Goal: Check status: Check status

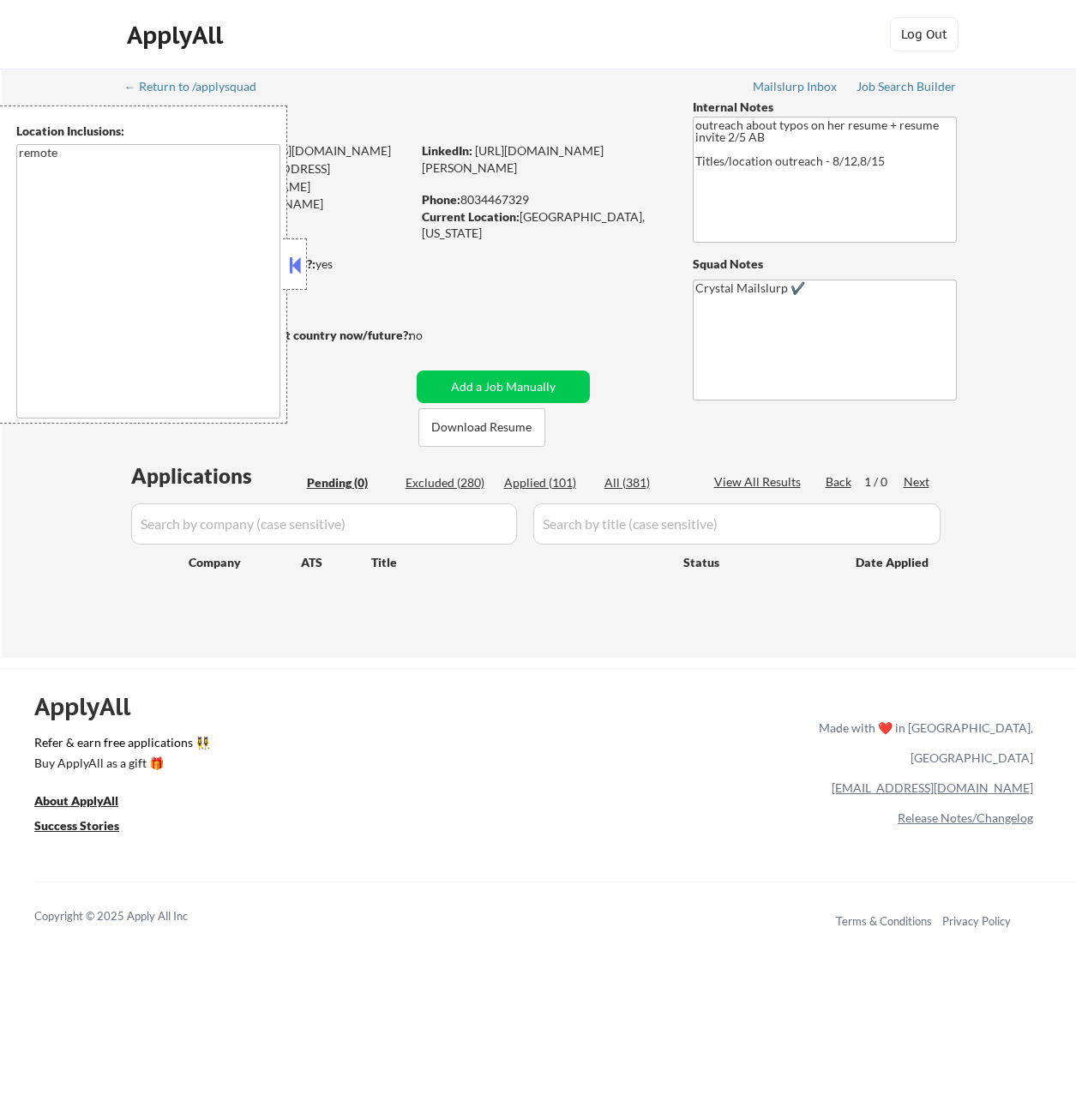
click at [533, 481] on div "Applied (101)" at bounding box center [546, 483] width 85 height 17
click at [301, 265] on button at bounding box center [295, 265] width 19 height 26
select select ""applied""
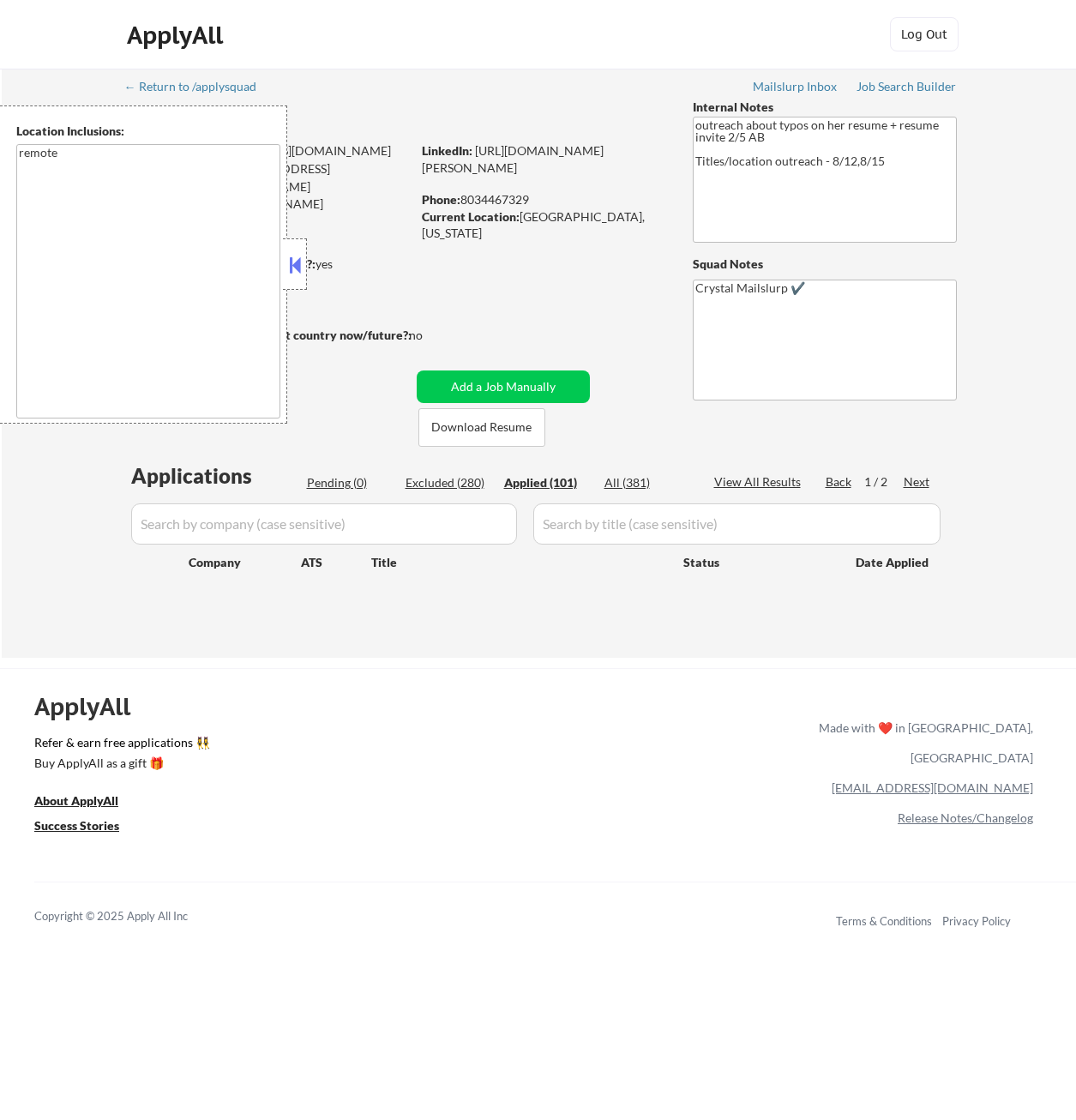
select select ""applied""
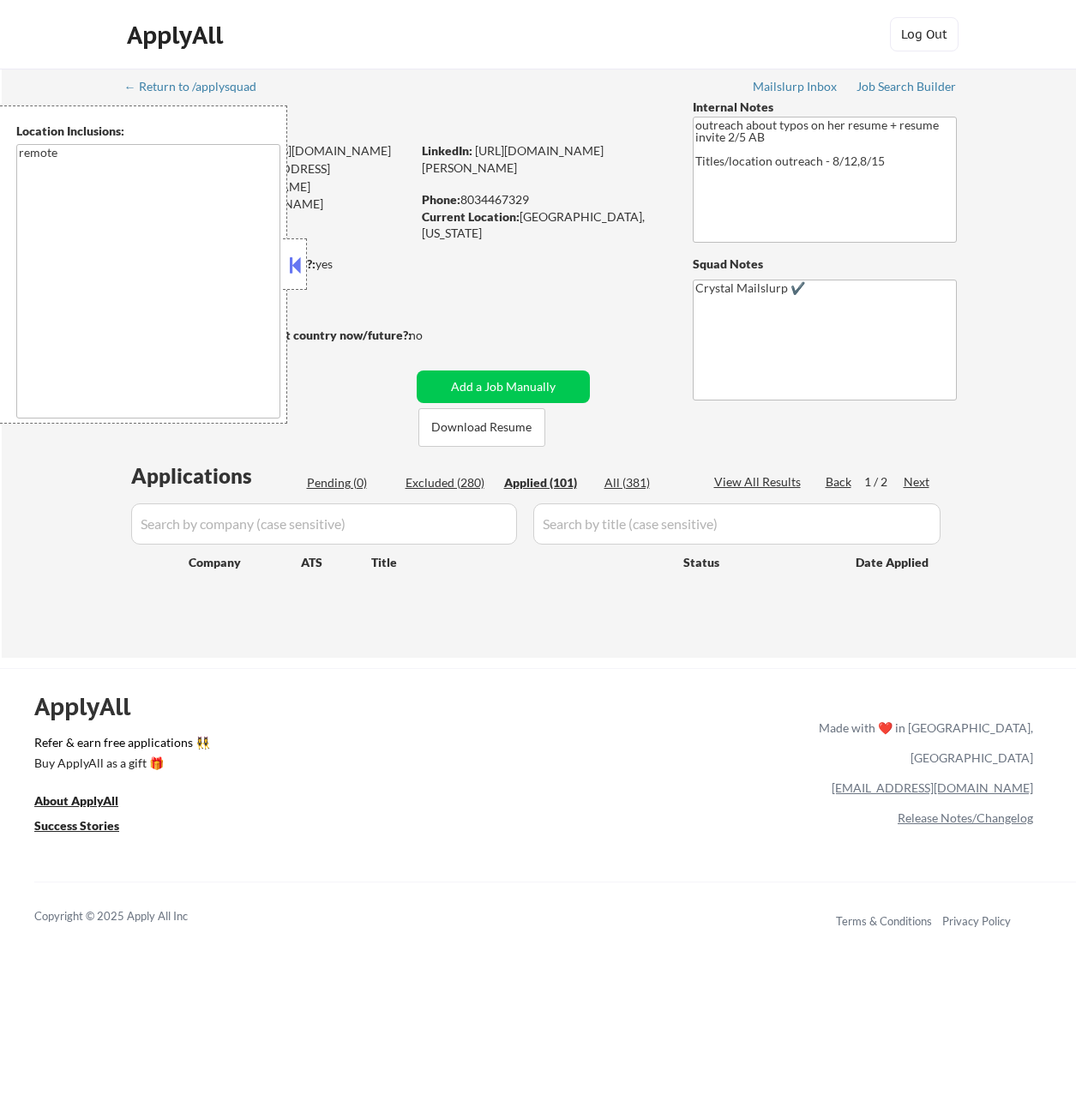
select select ""applied""
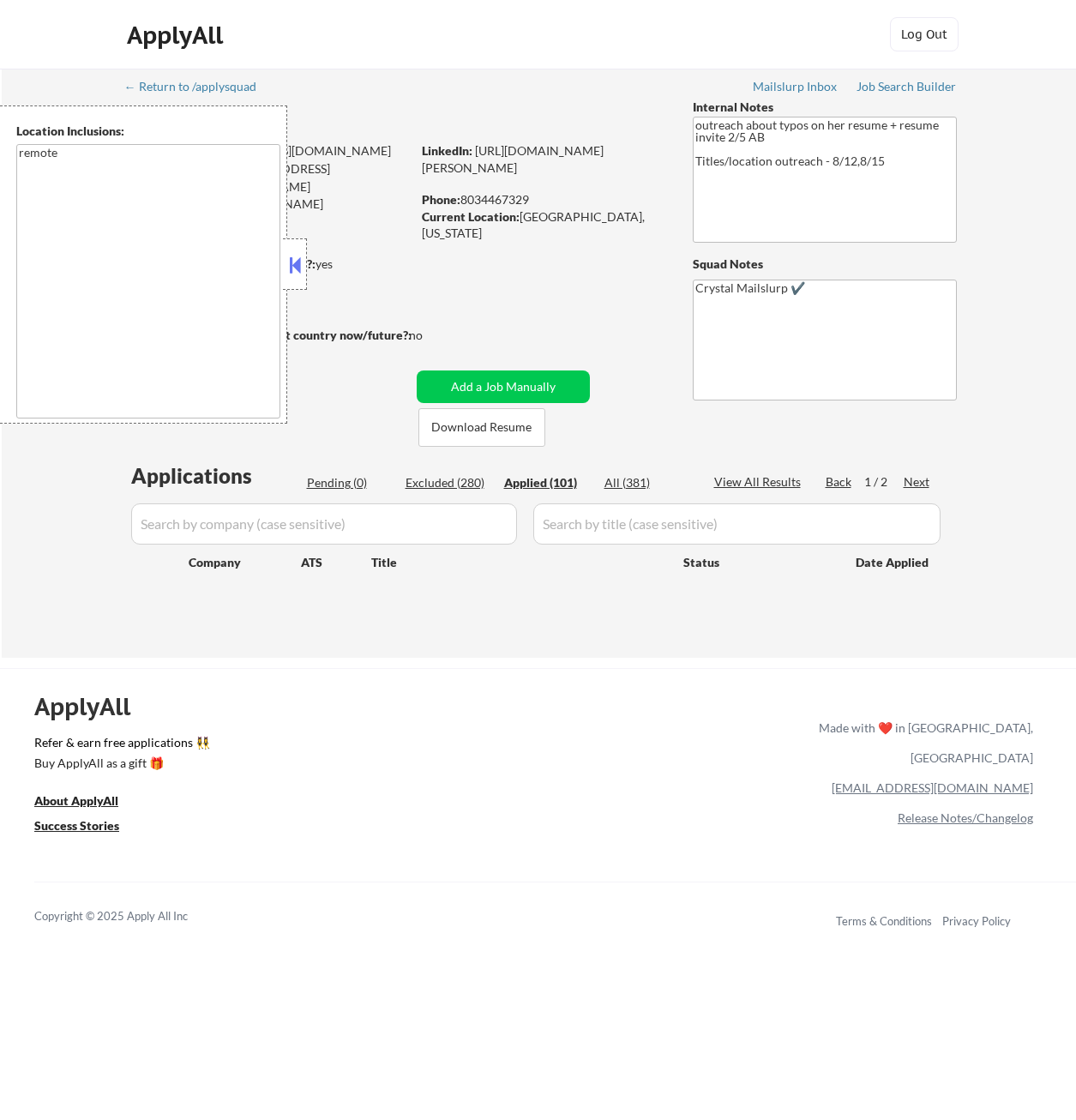
select select ""applied""
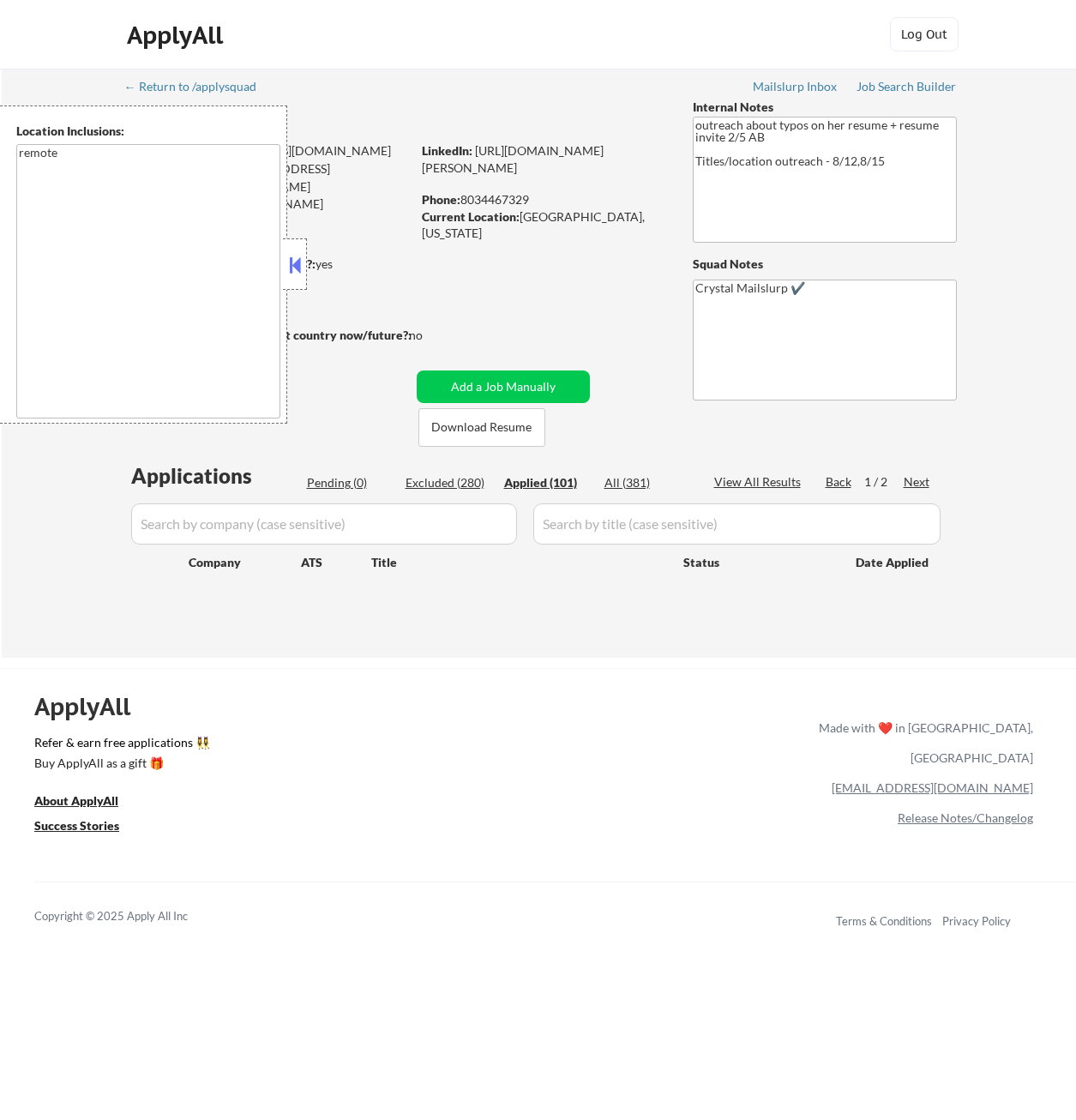
select select ""applied""
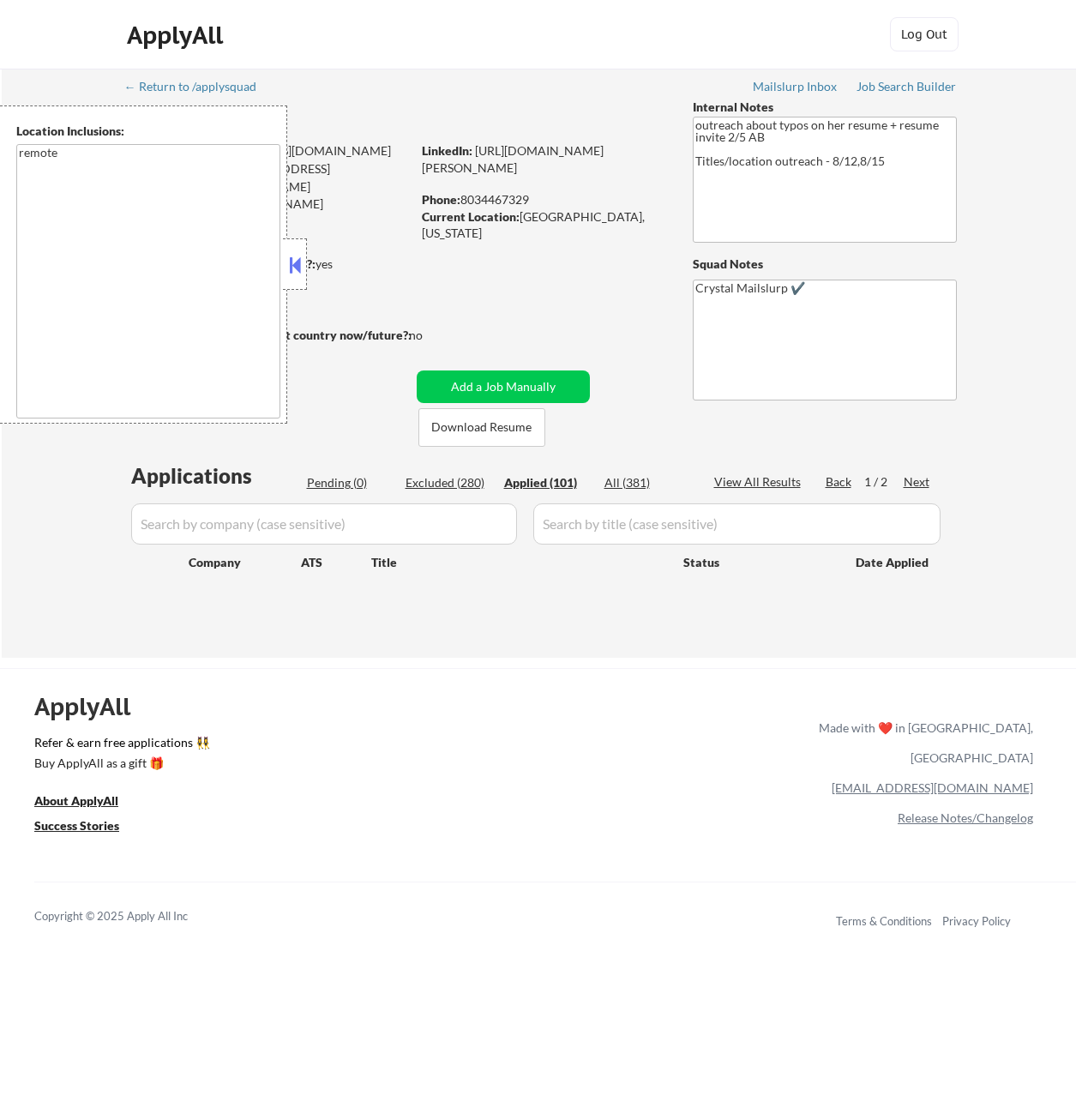
select select ""applied""
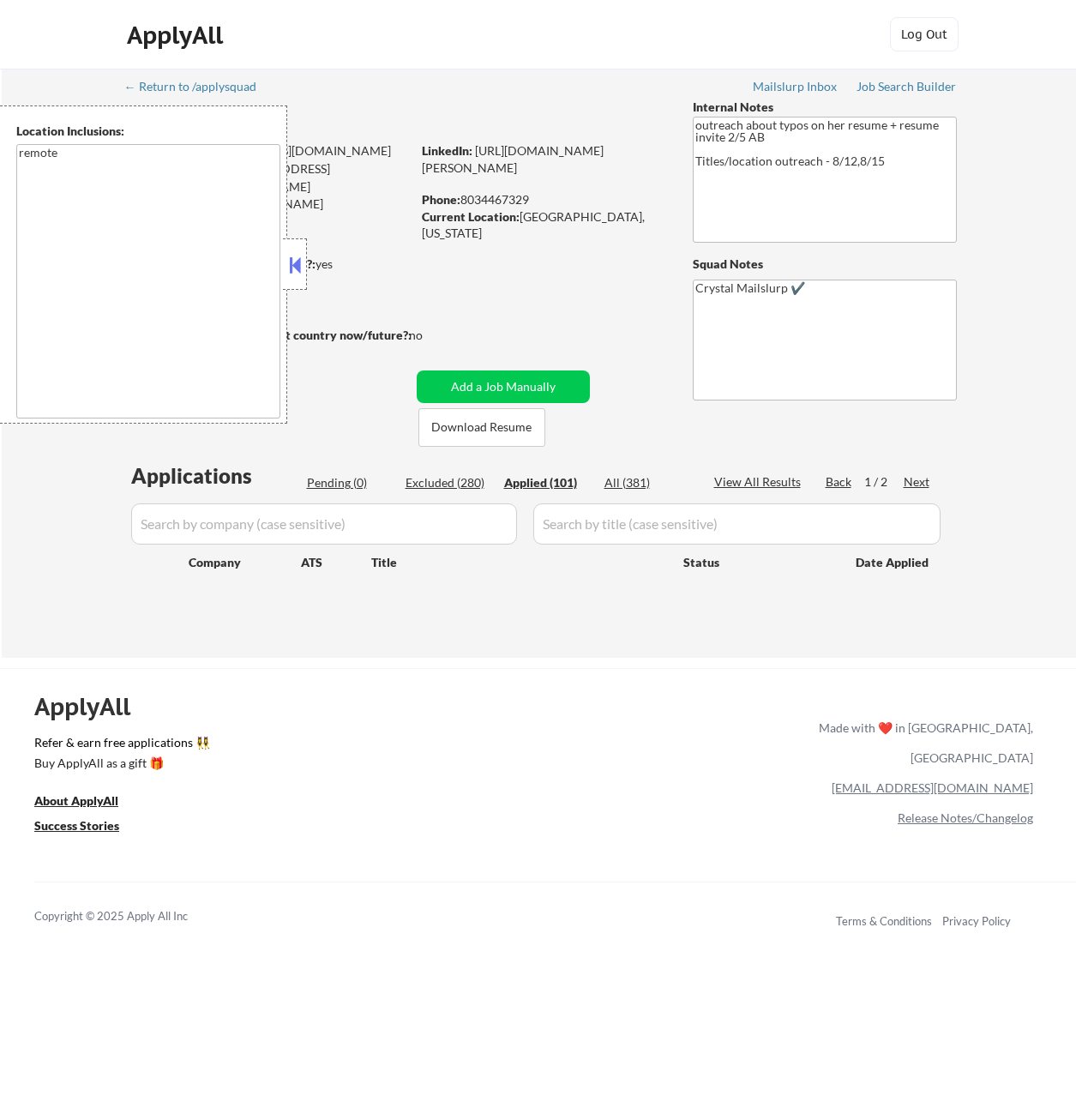
select select ""applied""
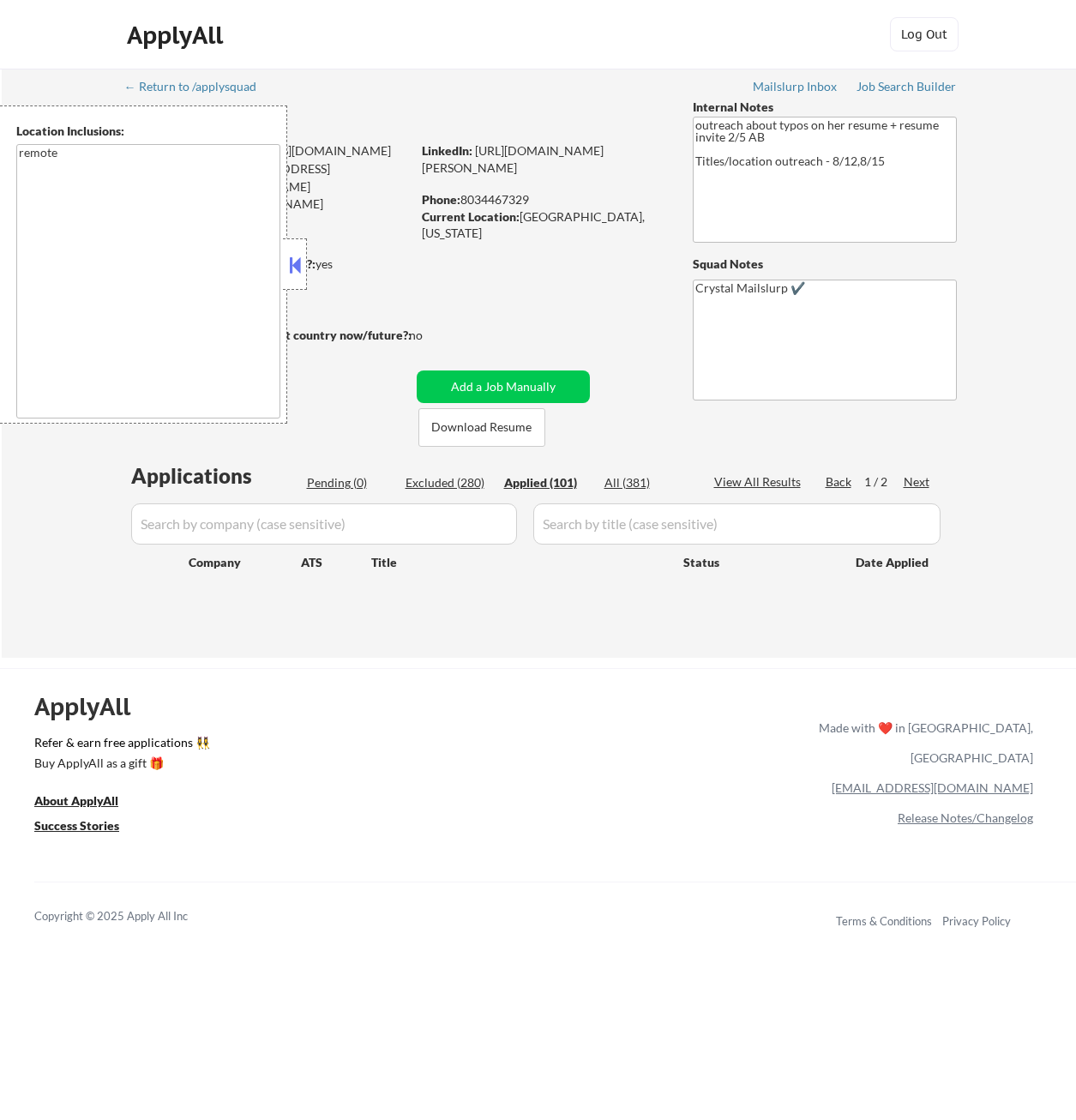
select select ""applied""
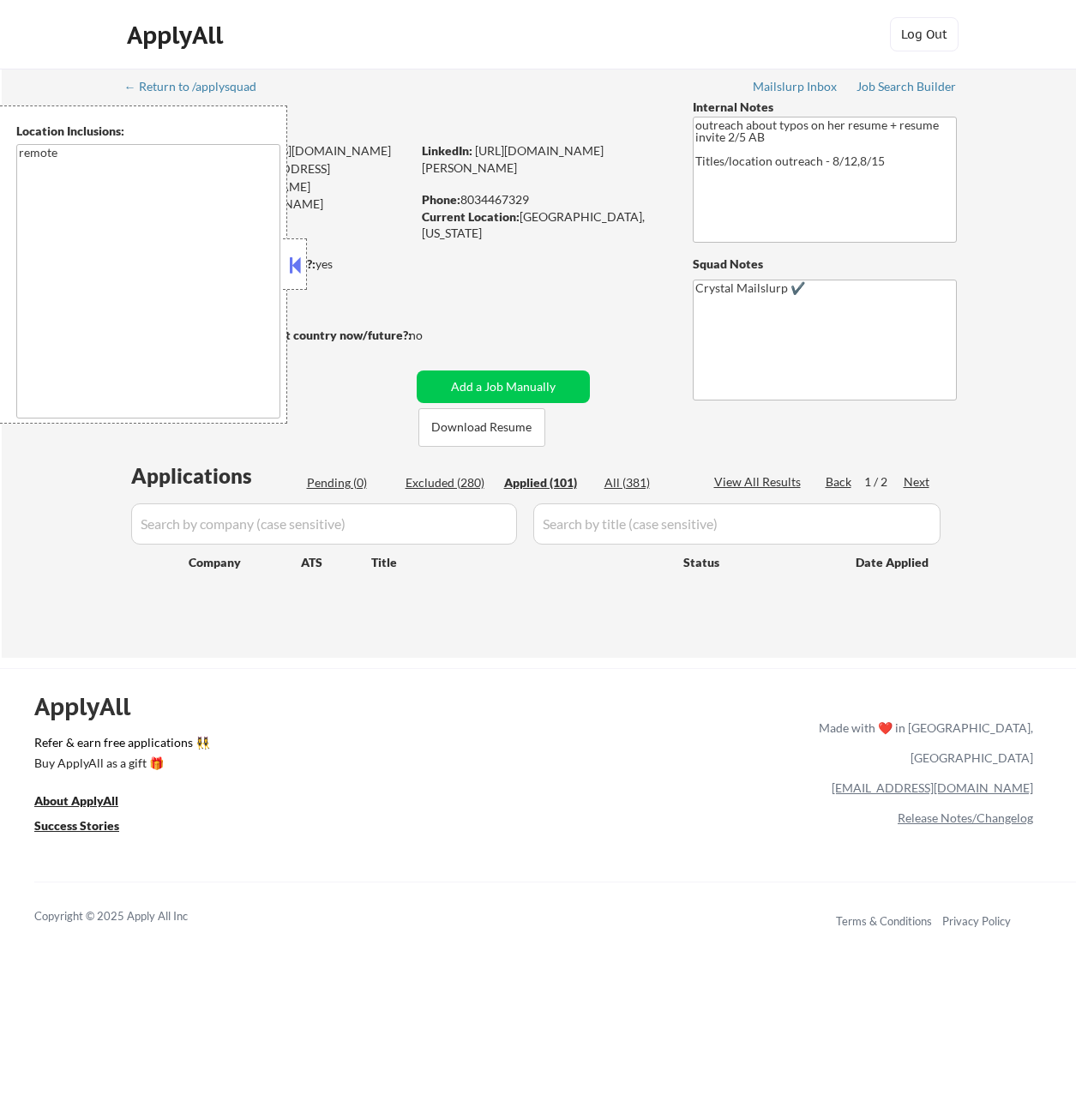
select select ""applied""
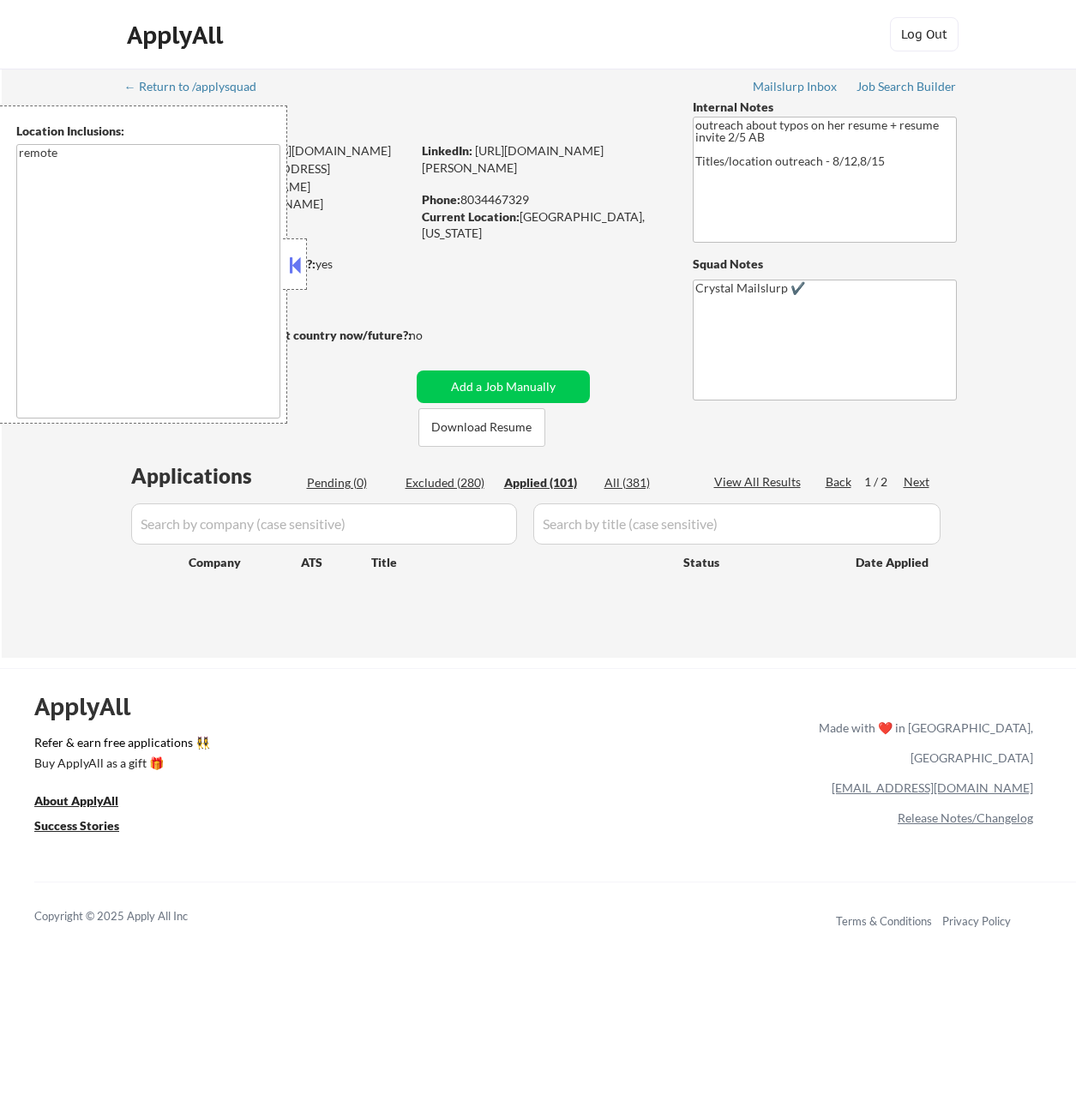
select select ""applied""
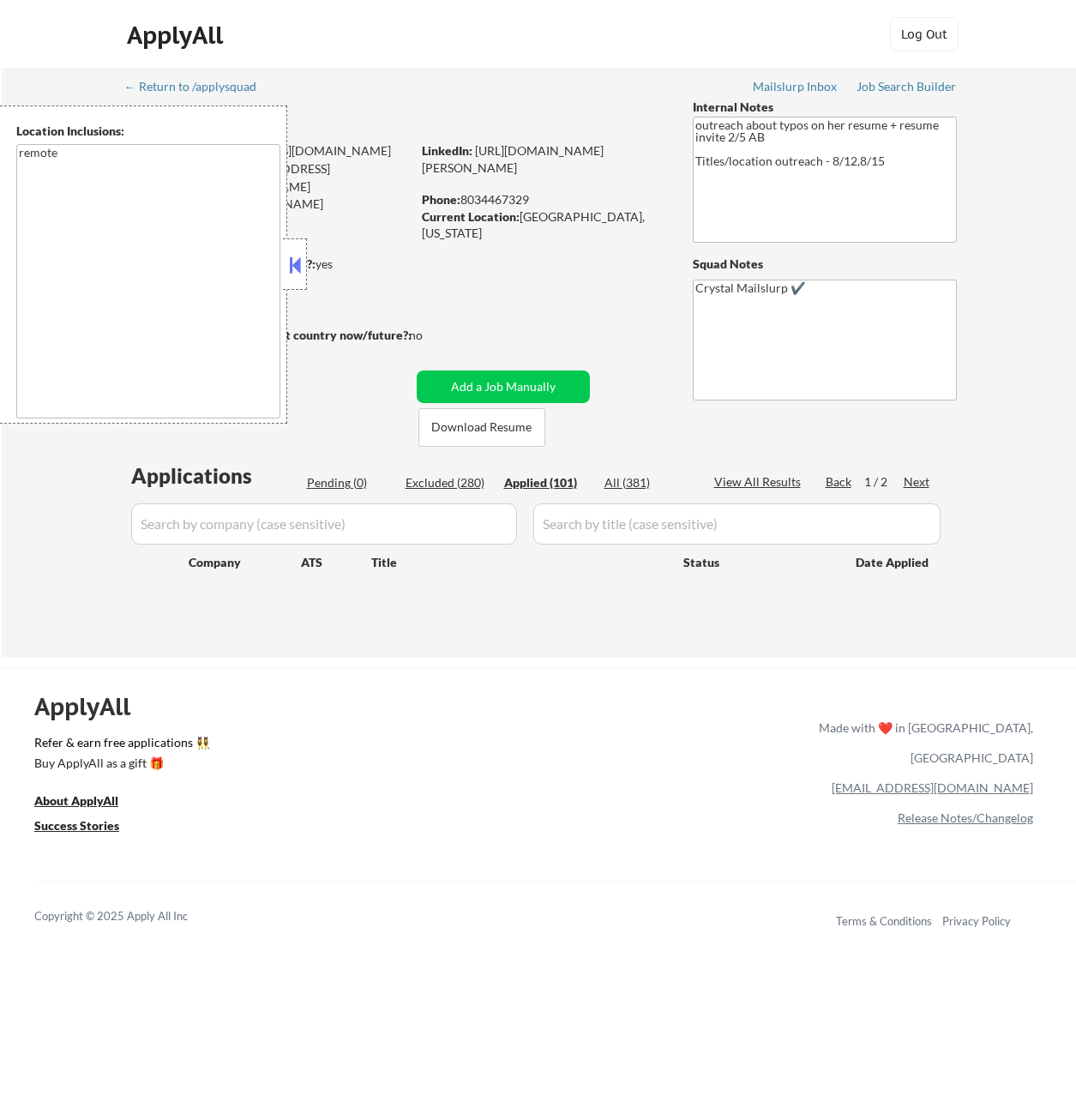
select select ""applied""
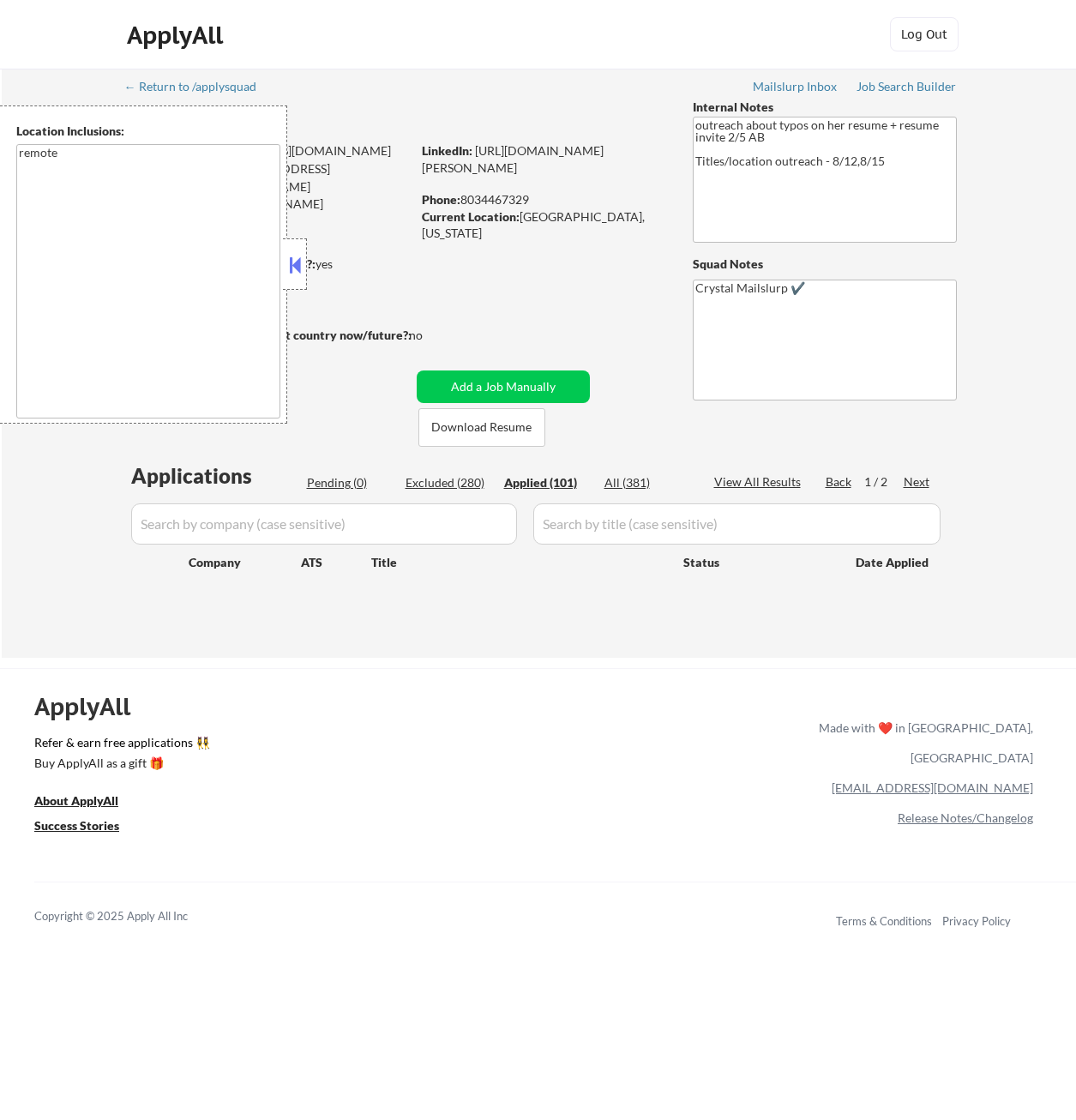
select select ""applied""
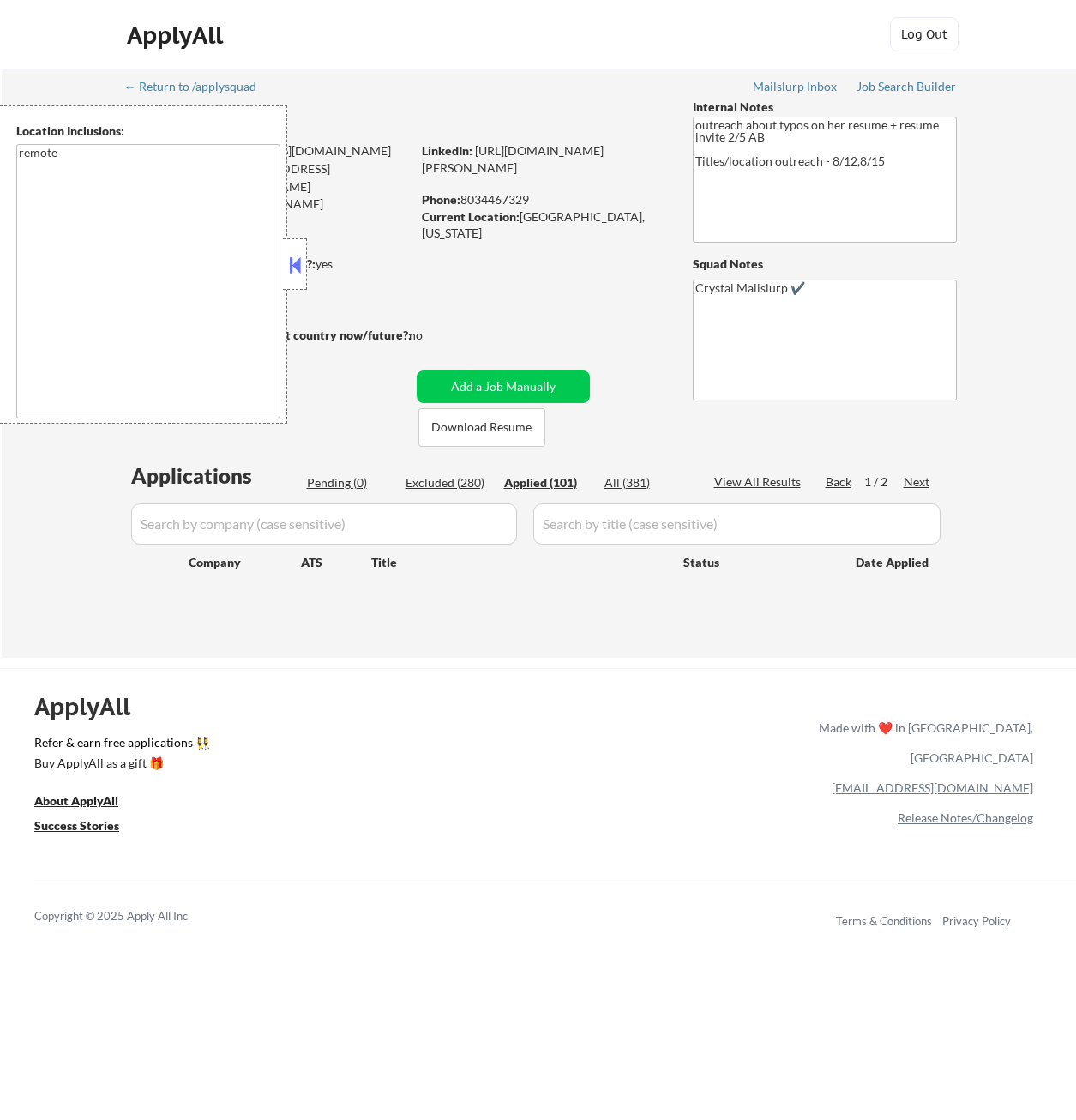
select select ""applied""
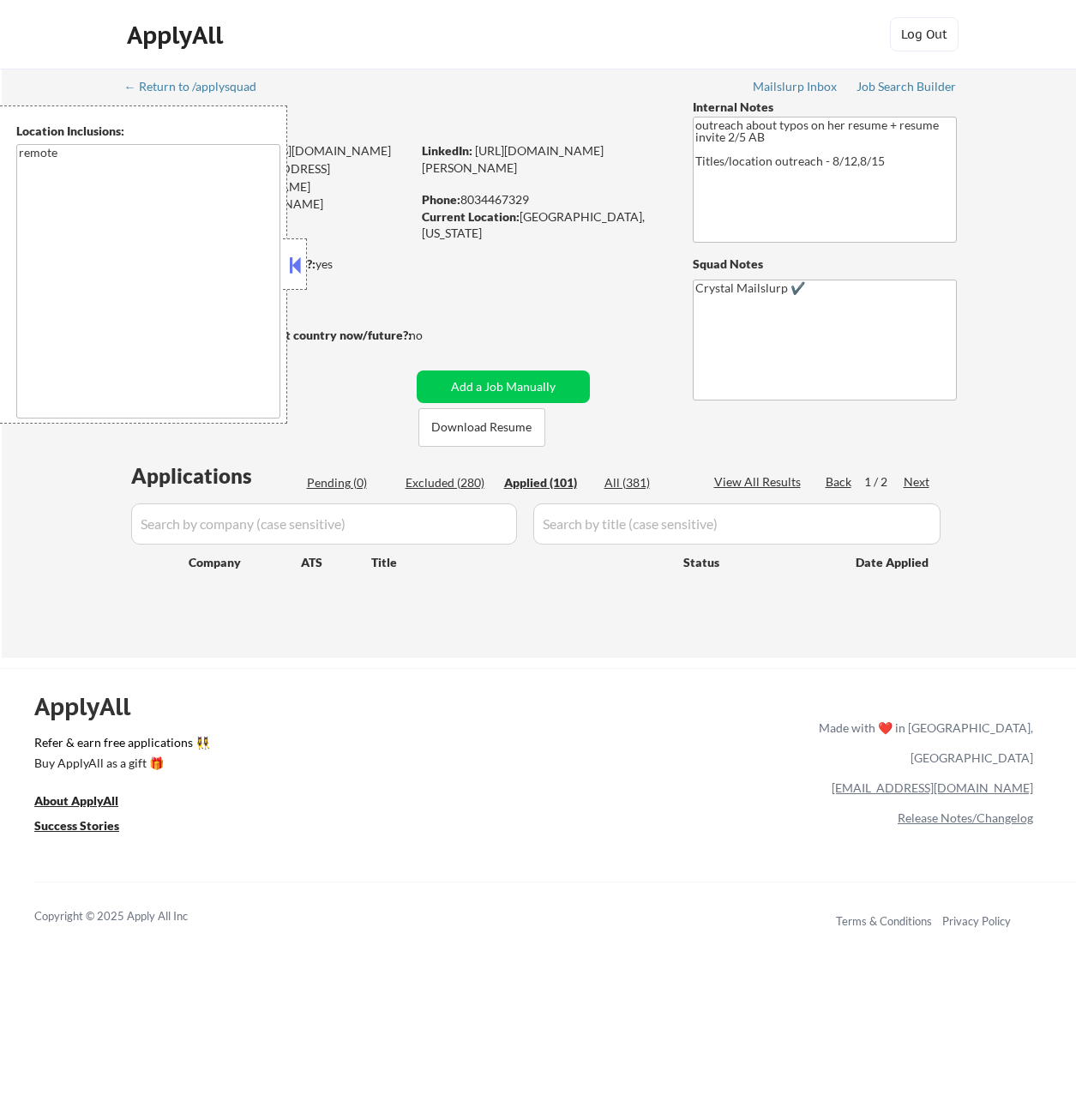
select select ""applied""
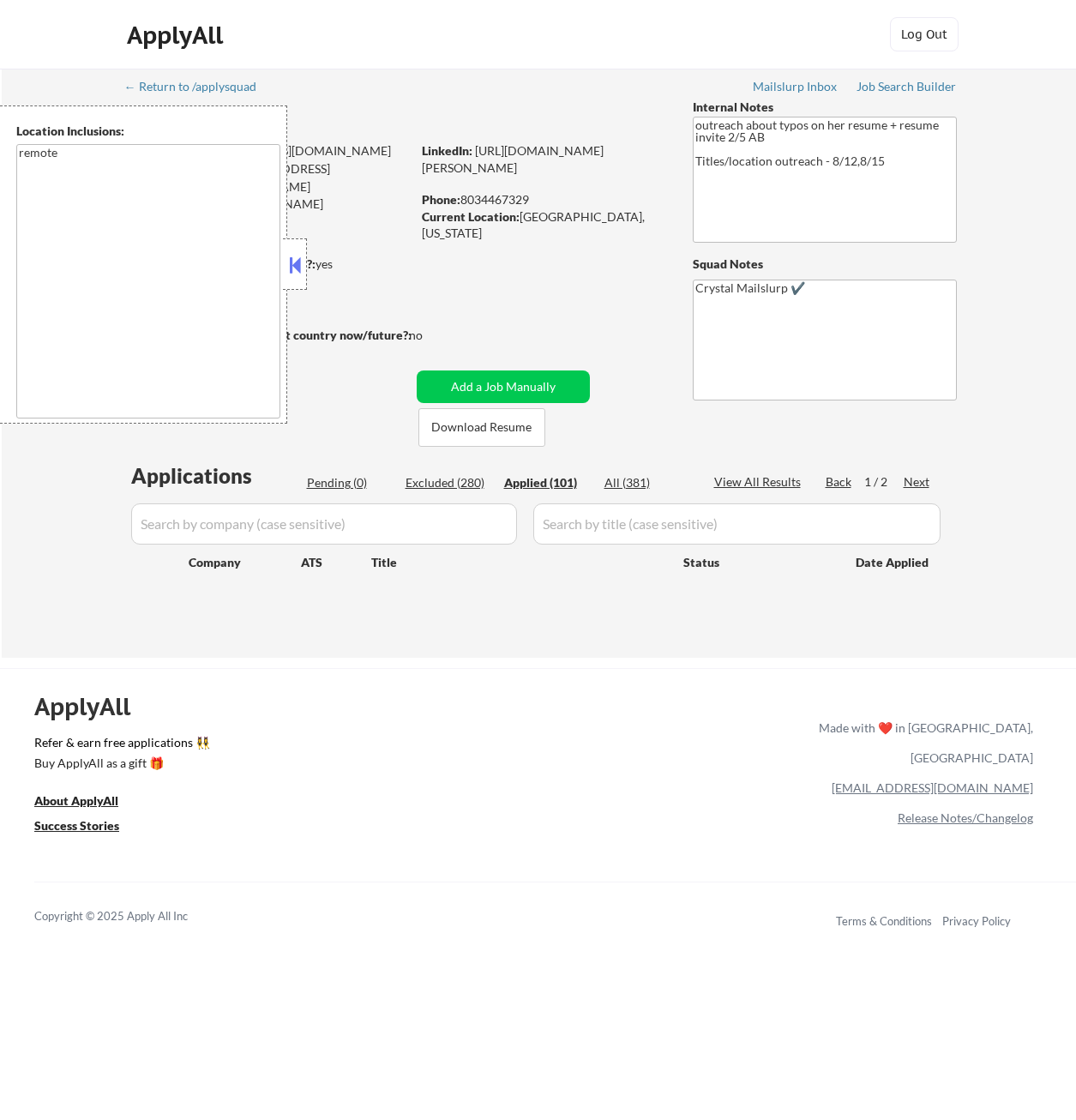
select select ""applied""
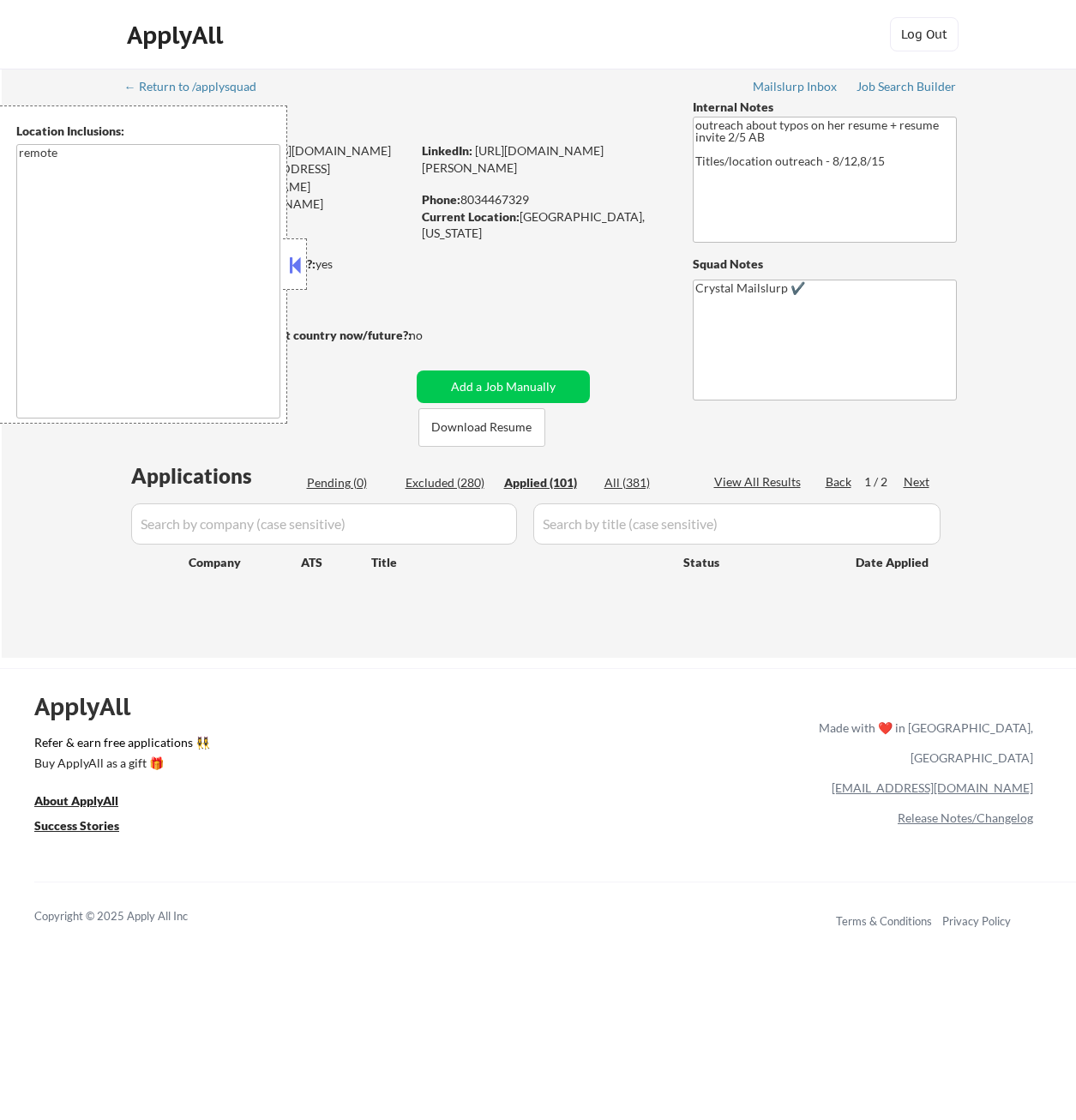
select select ""applied""
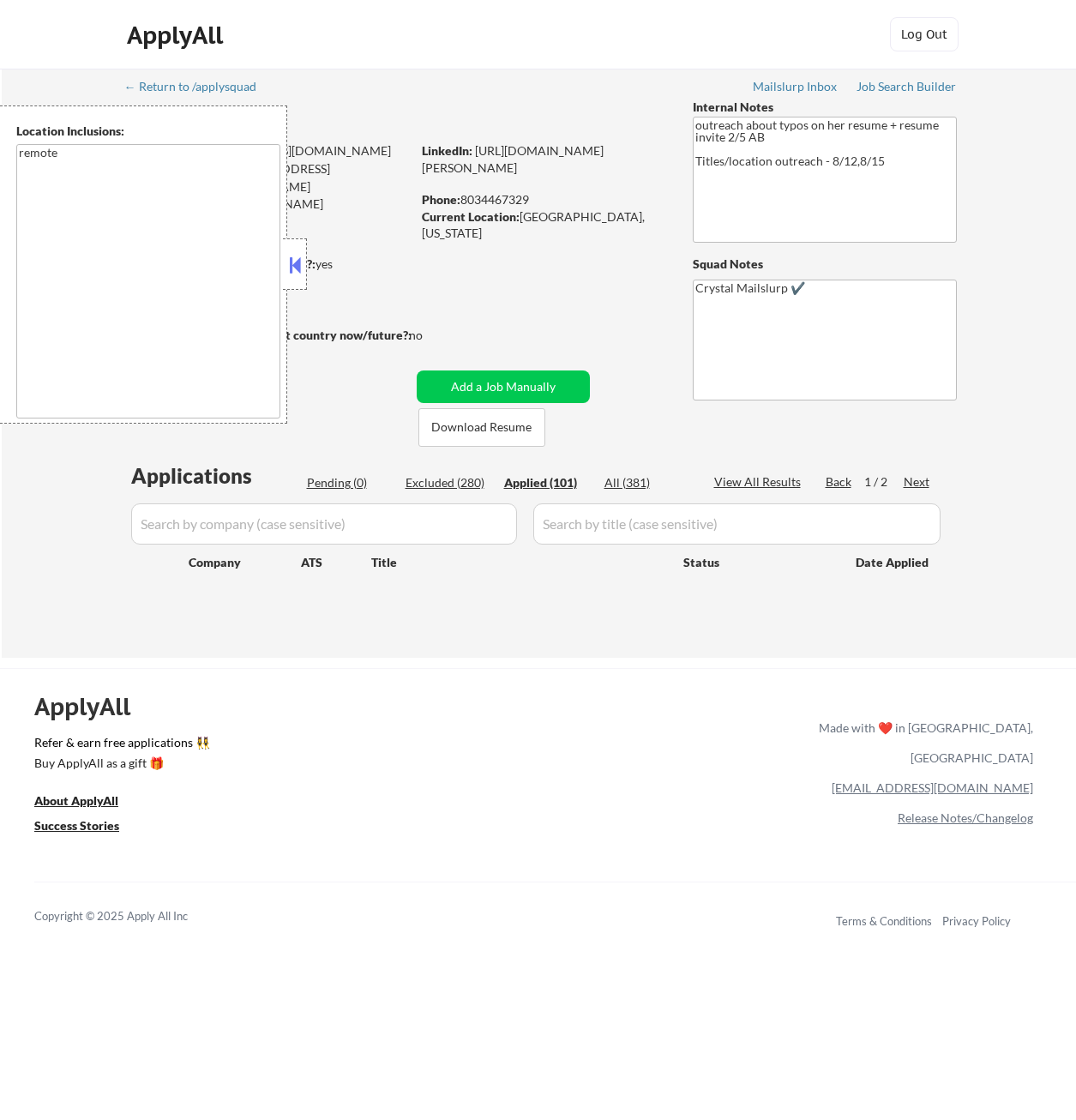
select select ""applied""
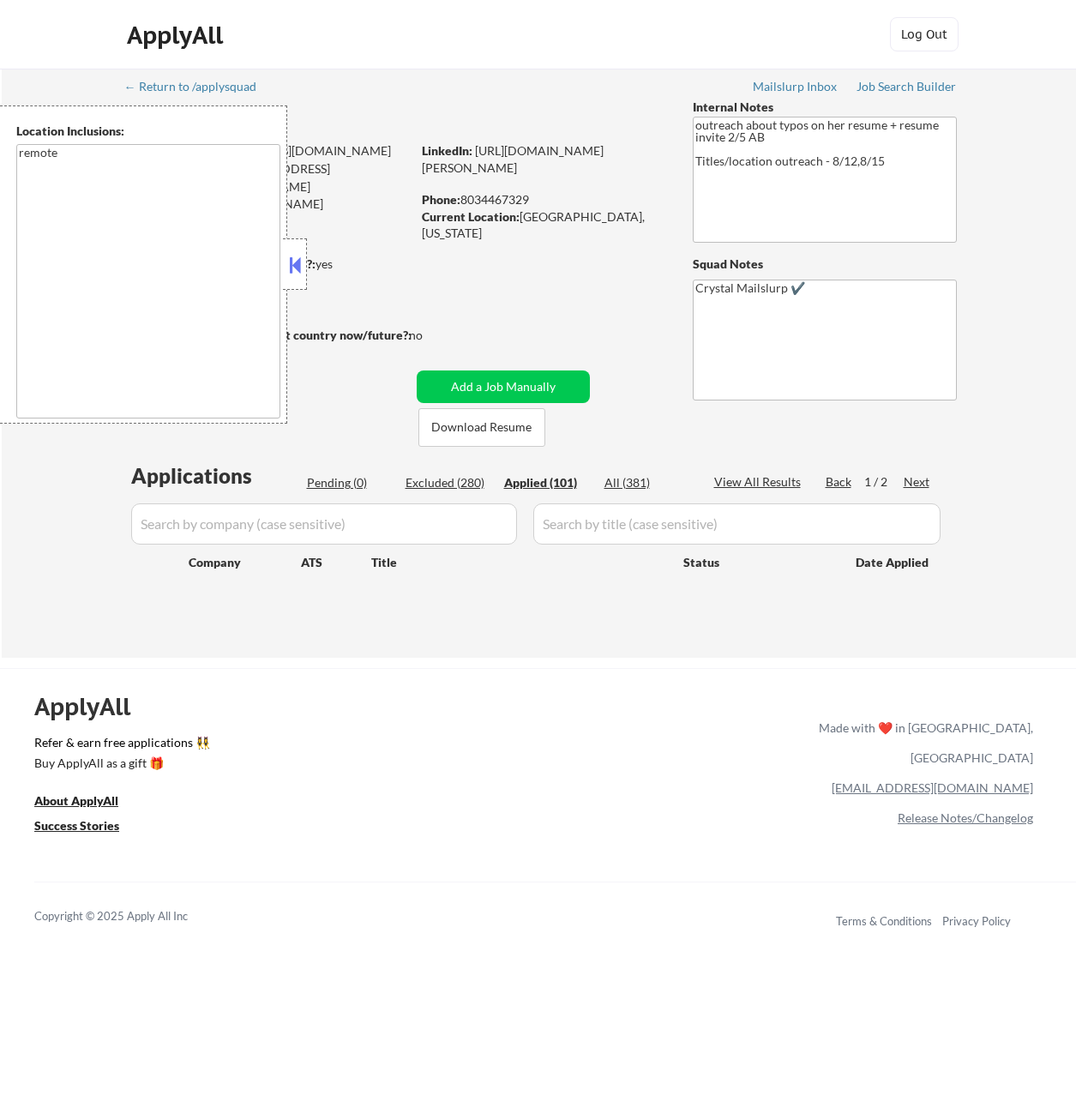
select select ""applied""
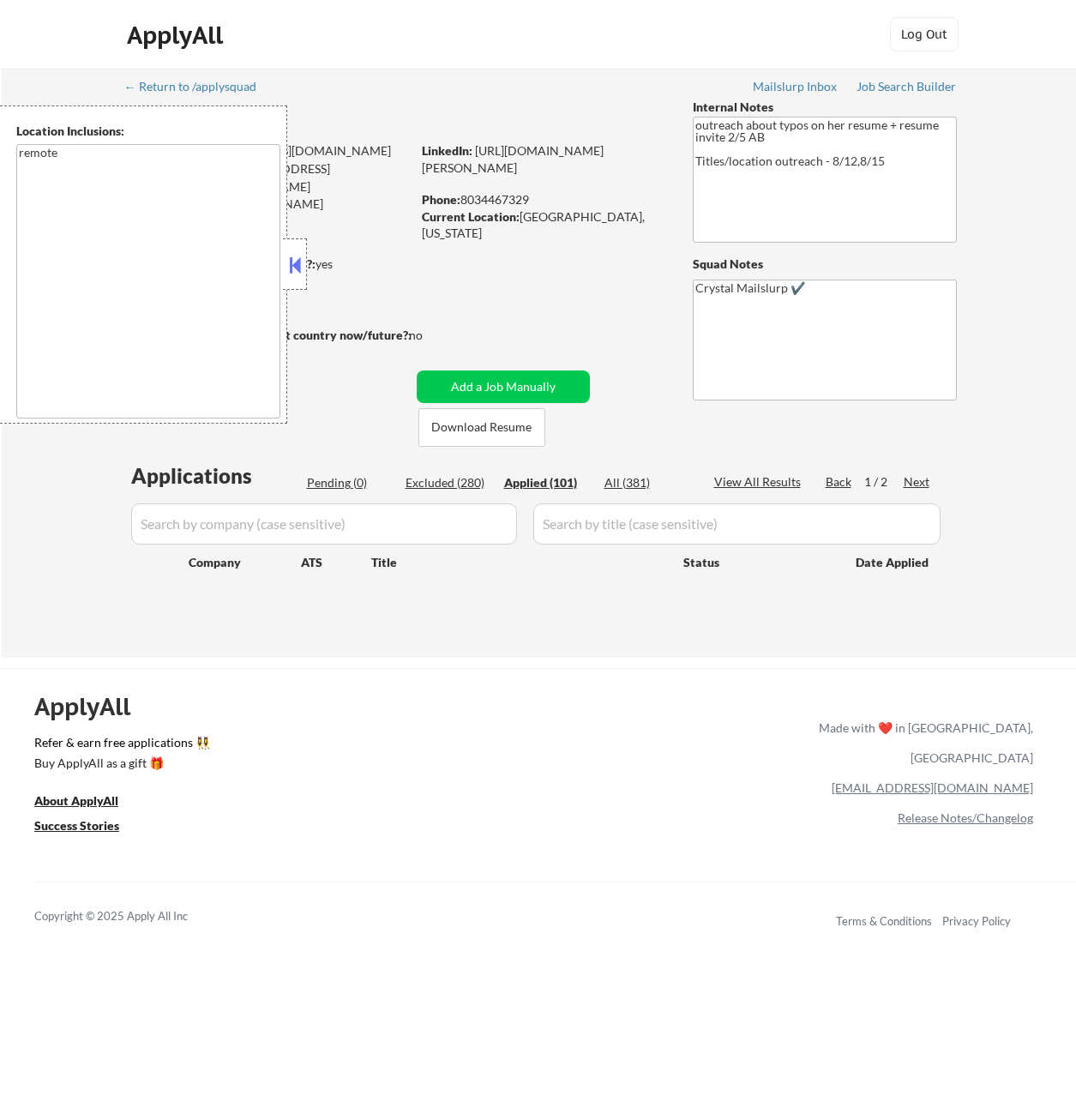
select select ""applied""
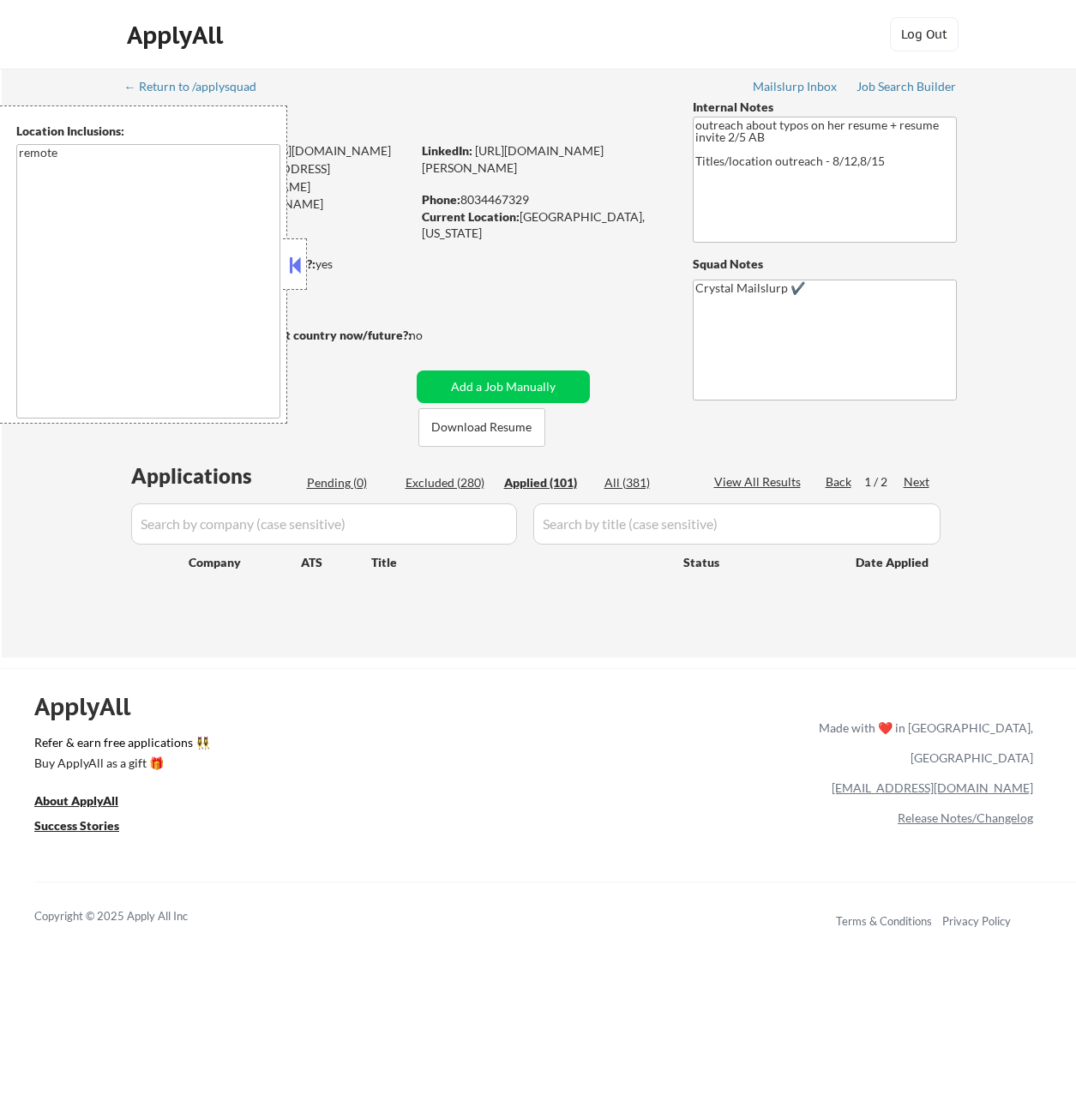
select select ""applied""
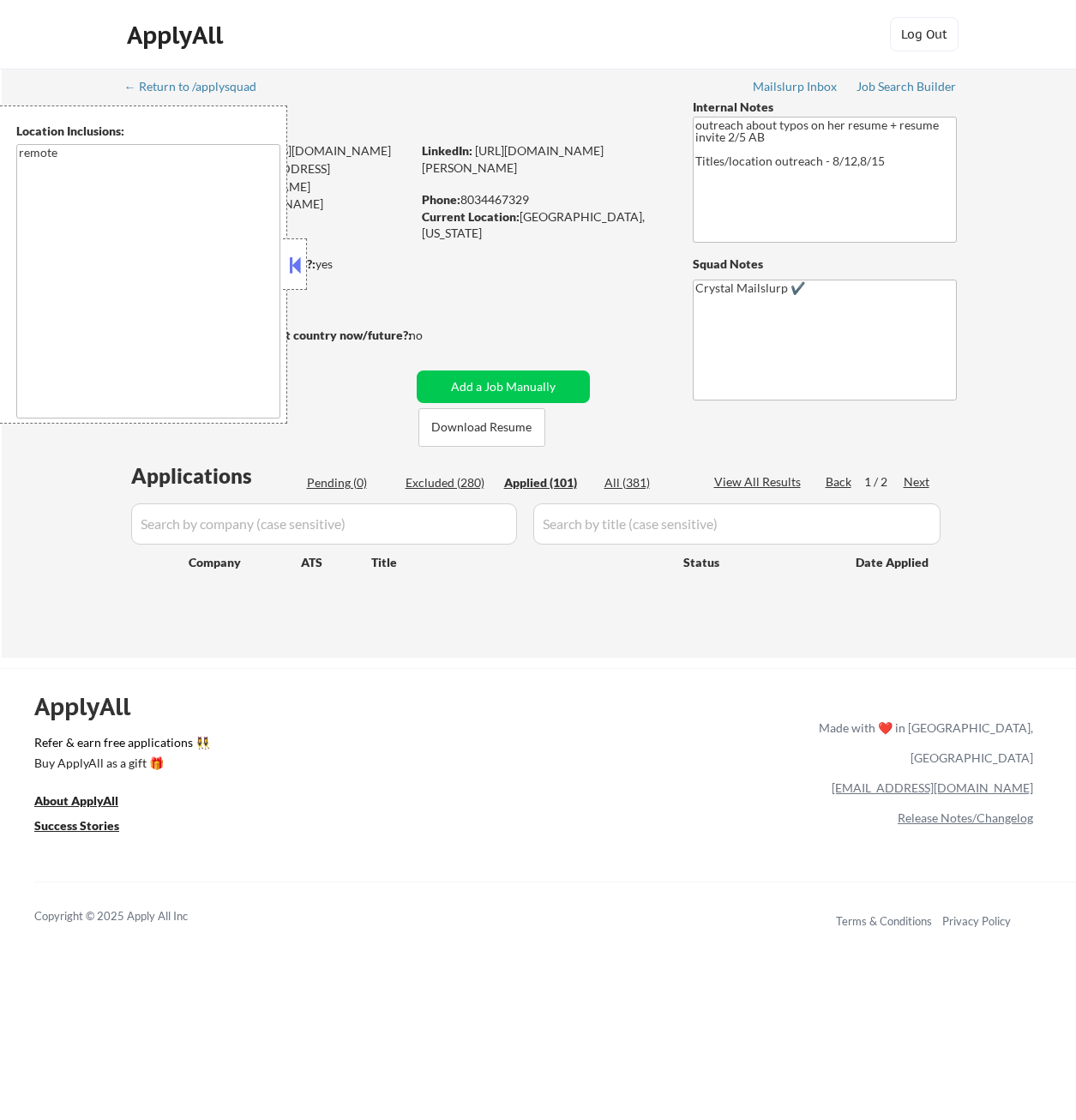
select select ""applied""
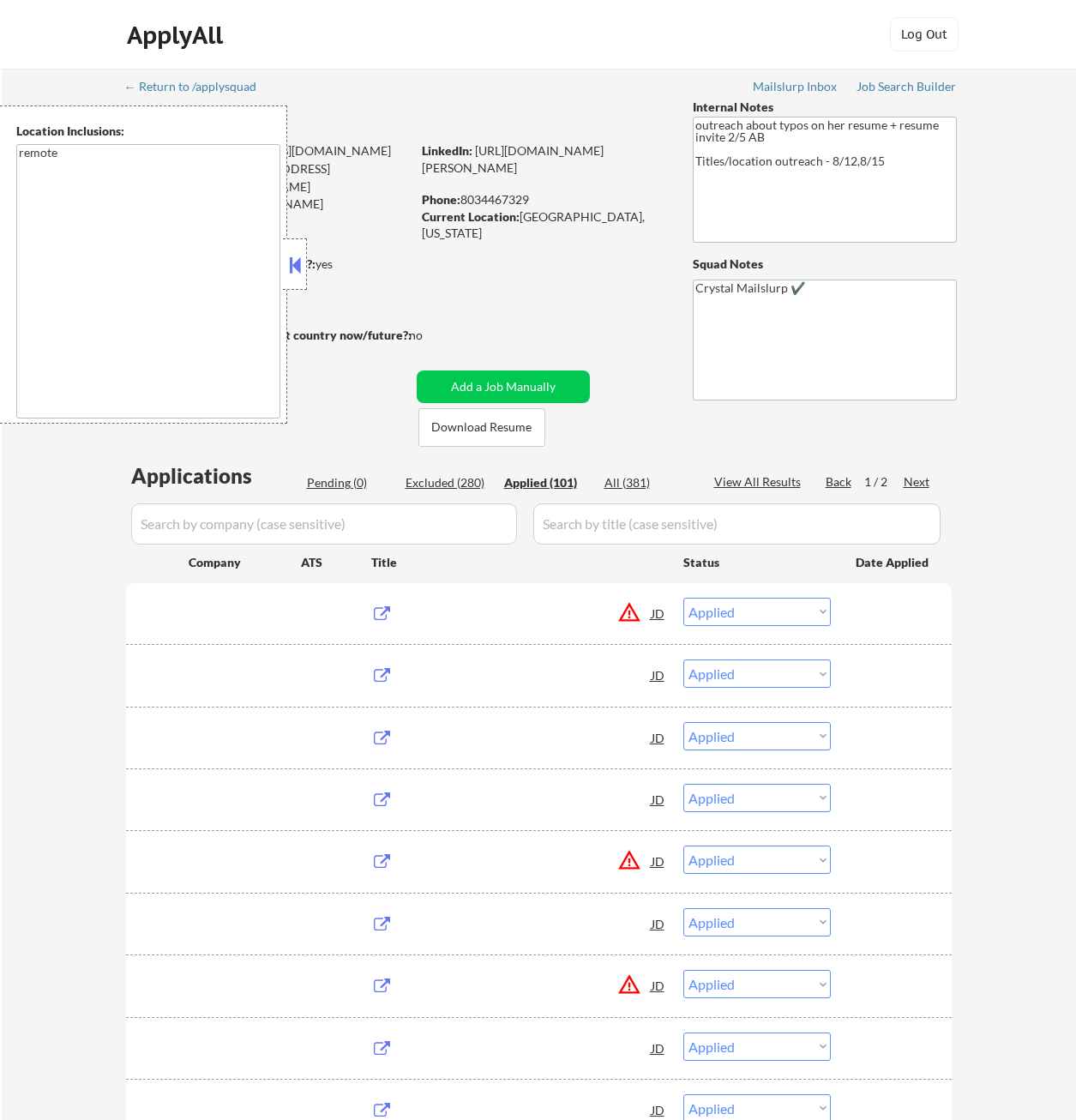
click at [299, 262] on button at bounding box center [295, 265] width 19 height 26
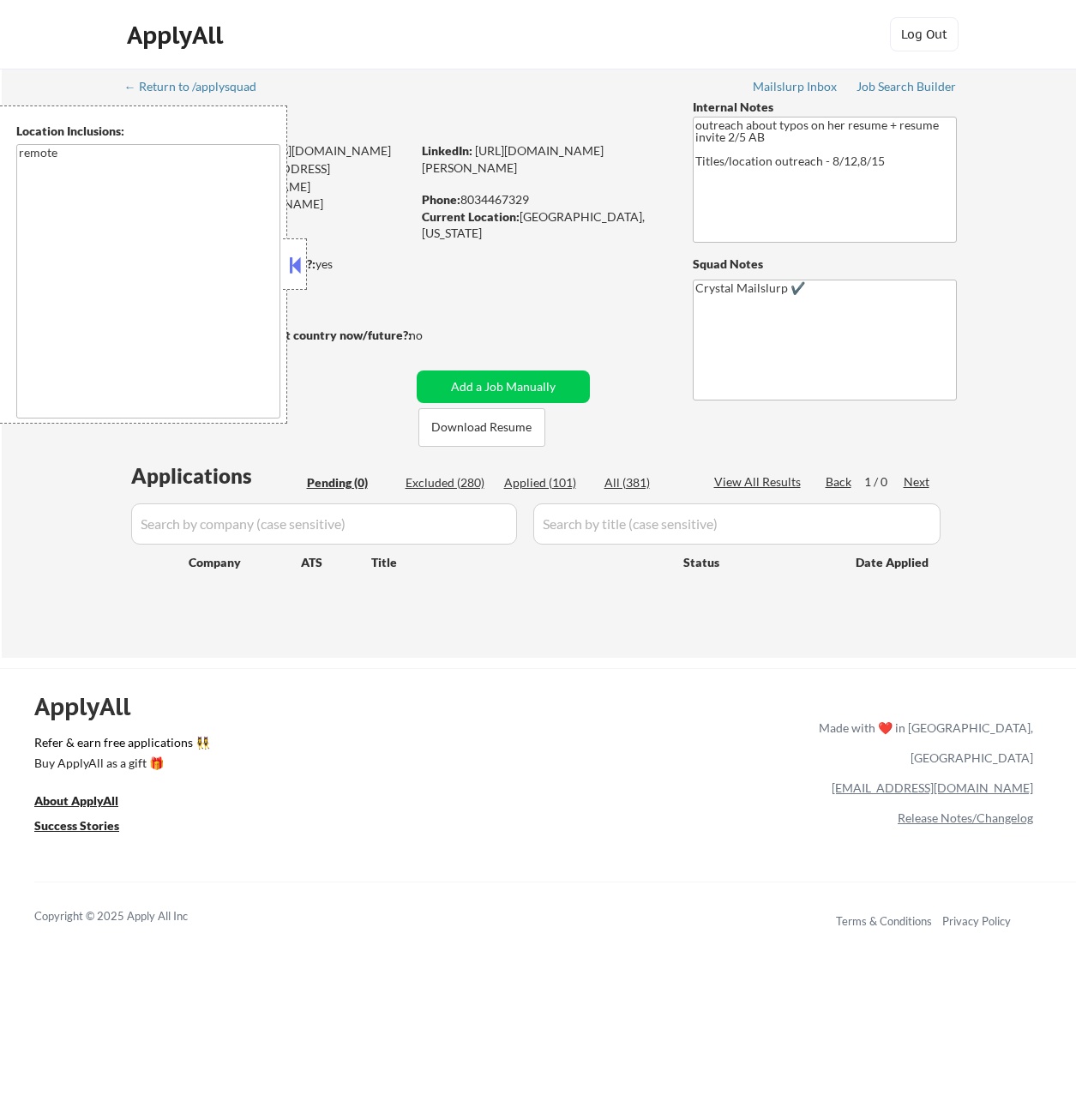
click at [307, 260] on strong "Can work in country of residence?:" at bounding box center [220, 263] width 190 height 14
click at [289, 259] on button at bounding box center [295, 265] width 19 height 26
